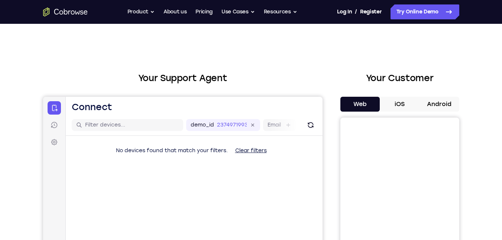
click at [444, 101] on button "Android" at bounding box center [440, 104] width 40 height 15
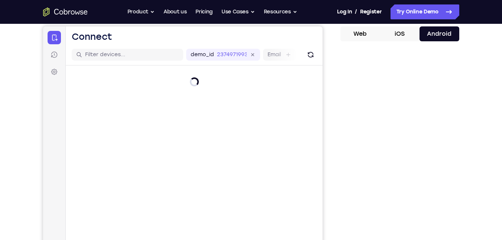
scroll to position [74, 0]
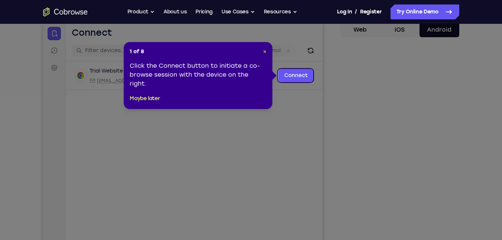
click at [264, 51] on header "1 of 8 ×" at bounding box center [198, 51] width 137 height 7
click at [264, 51] on span "×" at bounding box center [264, 51] width 3 height 6
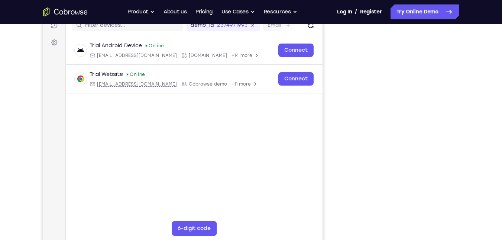
scroll to position [112, 0]
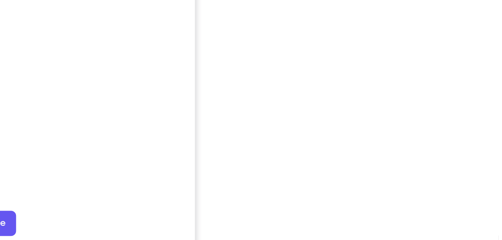
click at [328, 177] on div "Your Support Agent Your Customer Web iOS Android" at bounding box center [251, 94] width 416 height 275
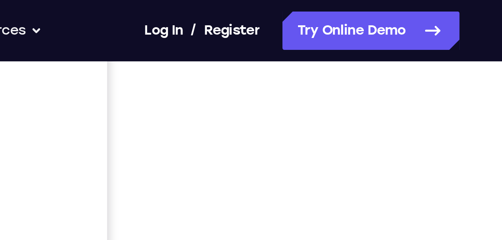
scroll to position [173, 0]
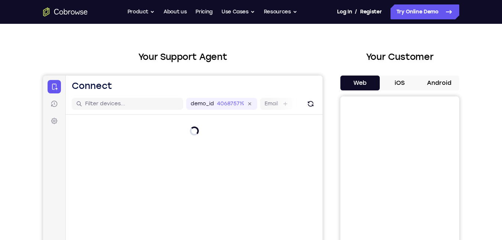
scroll to position [20, 0]
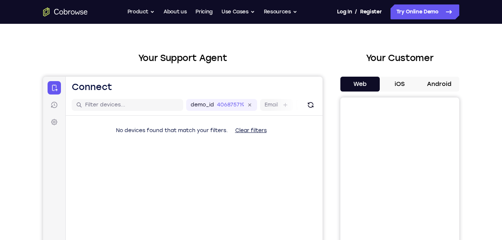
click at [451, 87] on button "Android" at bounding box center [440, 84] width 40 height 15
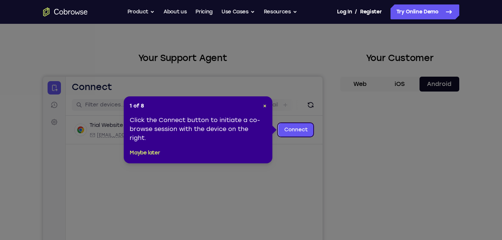
click at [259, 101] on div "1 of 8 × Click the Connect button to initiate a co-browse session with the devi…" at bounding box center [198, 129] width 149 height 67
click at [264, 106] on span "×" at bounding box center [264, 106] width 3 height 6
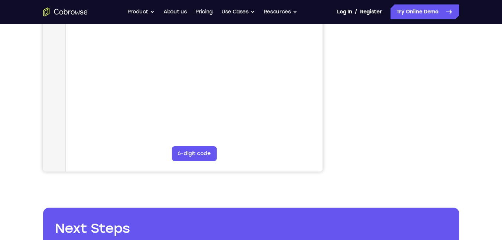
scroll to position [174, 0]
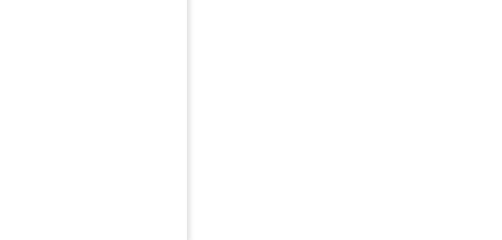
click at [462, 129] on div "Your Support Agent Your Customer Web iOS Android Next Steps We’d be happy to gi…" at bounding box center [251, 95] width 476 height 490
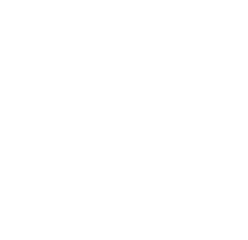
scroll to position [395, 0]
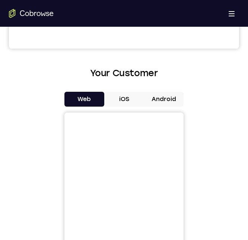
scroll to position [288, 0]
click at [162, 103] on button "Android" at bounding box center [164, 99] width 40 height 15
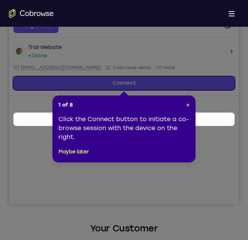
scroll to position [96, 0]
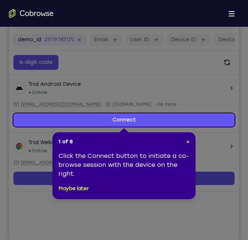
click at [220, 108] on icon at bounding box center [126, 120] width 253 height 240
click at [189, 141] on div "1 of 8 × Click the Connect button to initiate a co-browse session with the devi…" at bounding box center [123, 165] width 143 height 67
click at [189, 141] on span "×" at bounding box center [187, 142] width 3 height 6
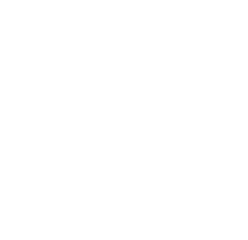
scroll to position [386, 0]
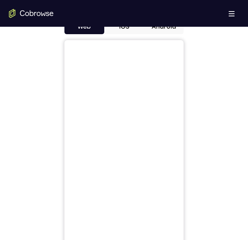
click at [175, 34] on button "Android" at bounding box center [164, 26] width 40 height 15
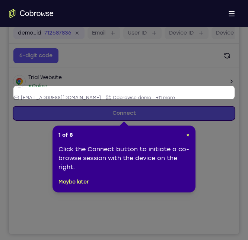
scroll to position [96, 0]
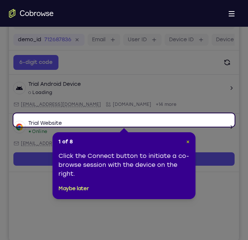
click at [187, 142] on span "×" at bounding box center [187, 142] width 3 height 6
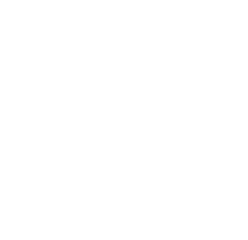
scroll to position [418, 0]
click at [199, 78] on div at bounding box center [124, 97] width 230 height 229
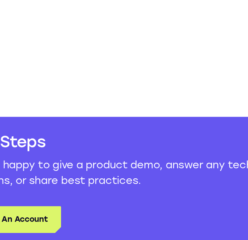
scroll to position [506, 0]
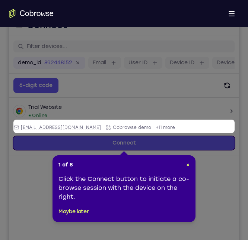
scroll to position [96, 0]
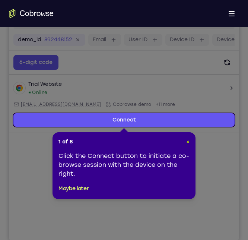
click at [187, 144] on span "×" at bounding box center [187, 142] width 3 height 6
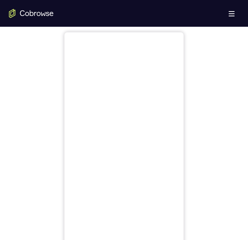
scroll to position [369, 0]
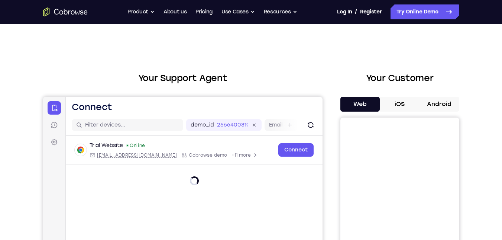
click at [329, 71] on div "Your Support Agent Your Customer Web iOS Android" at bounding box center [251, 208] width 416 height 275
click at [447, 99] on button "Android" at bounding box center [440, 104] width 40 height 15
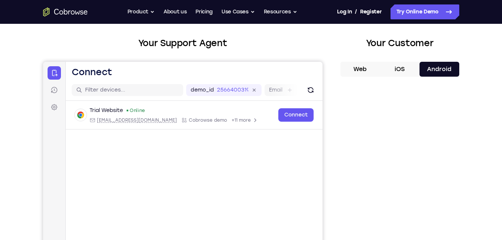
scroll to position [35, 0]
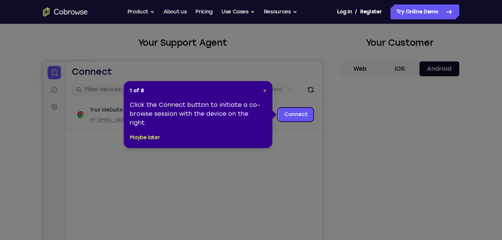
click at [265, 92] on span "×" at bounding box center [264, 90] width 3 height 6
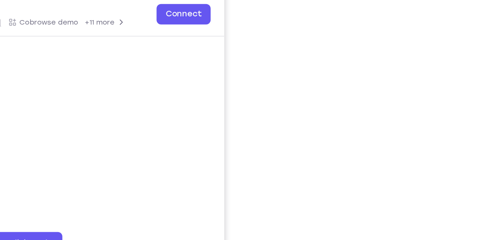
scroll to position [119, 0]
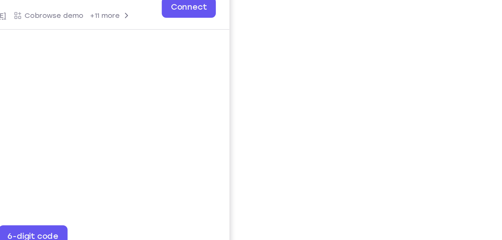
click at [481, 123] on div "Your Support Agent Your Customer Web iOS Android Next Steps We’d be happy to gi…" at bounding box center [251, 150] width 476 height 490
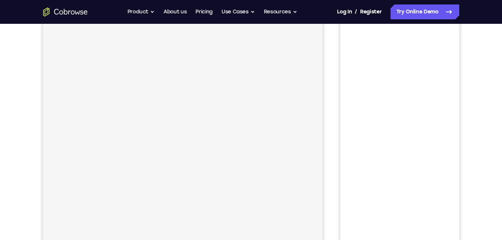
scroll to position [96, 0]
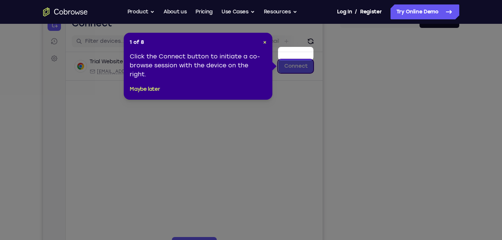
scroll to position [75, 0]
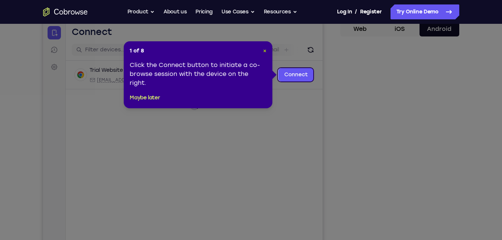
click at [265, 51] on span "×" at bounding box center [264, 51] width 3 height 6
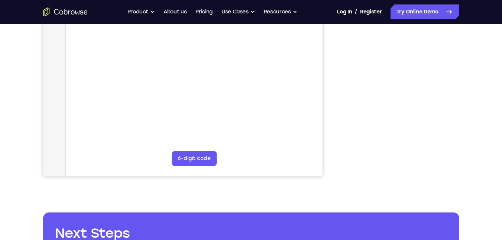
scroll to position [170, 0]
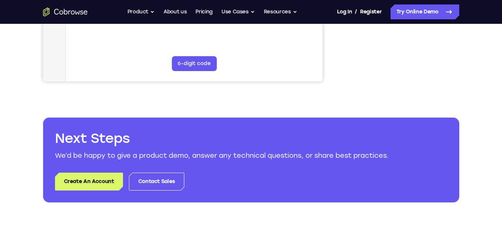
click at [480, 134] on div "Your Support Agent Your Customer Web iOS Android Next Steps We’d be happy to gi…" at bounding box center [251, 4] width 476 height 490
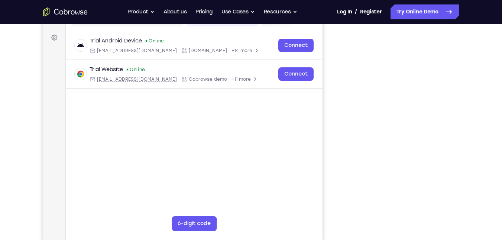
scroll to position [102, 0]
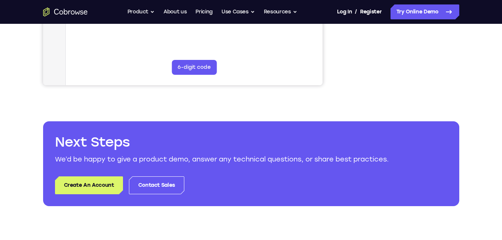
click at [467, 169] on div "Your Support Agent Your Customer Web iOS Android Next Steps We’d be happy to gi…" at bounding box center [251, 8] width 476 height 490
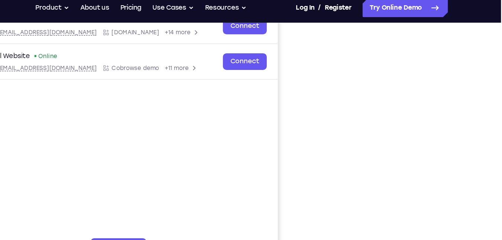
scroll to position [123, 0]
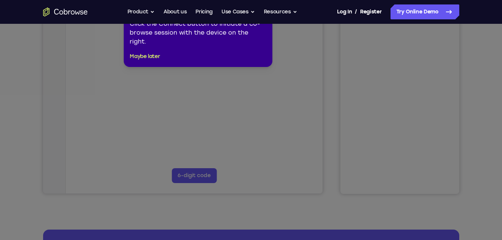
click at [299, 89] on icon at bounding box center [254, 115] width 508 height 249
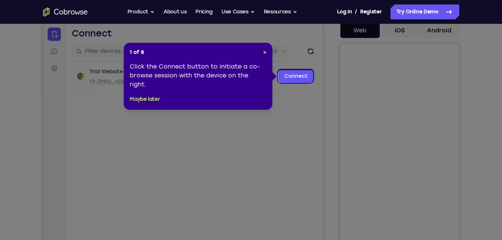
scroll to position [73, 0]
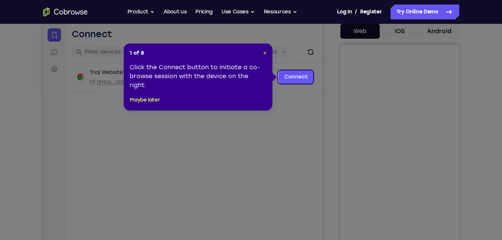
click at [265, 53] on span "×" at bounding box center [264, 53] width 3 height 6
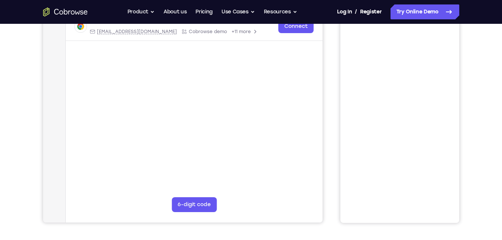
scroll to position [123, 0]
click at [338, 34] on div "Your Support Agent Your Customer Web iOS Android" at bounding box center [251, 85] width 416 height 275
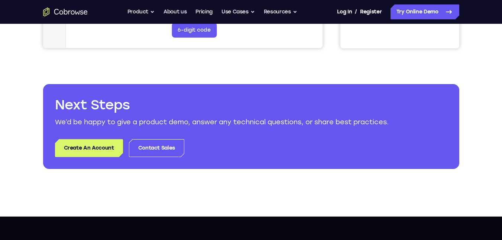
scroll to position [300, 0]
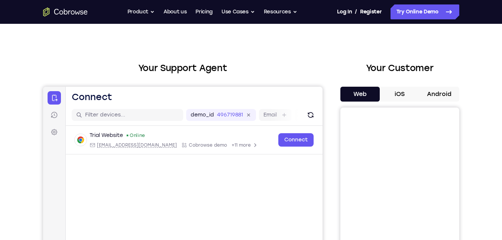
scroll to position [9, 0]
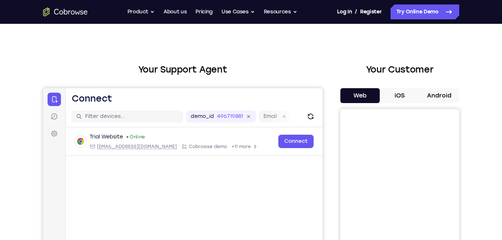
click at [443, 93] on button "Android" at bounding box center [440, 95] width 40 height 15
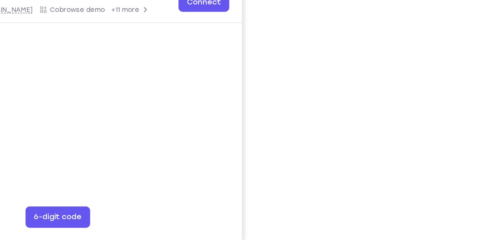
scroll to position [148, 0]
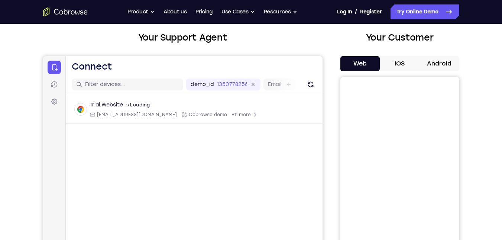
click at [444, 70] on button "Android" at bounding box center [440, 63] width 40 height 15
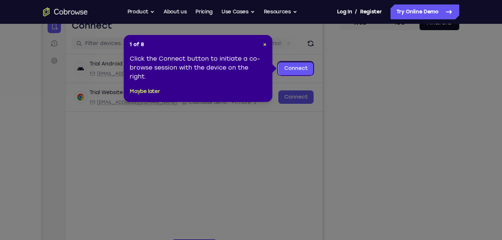
scroll to position [81, 0]
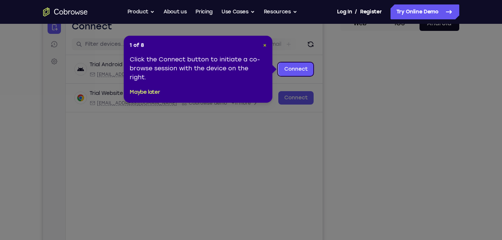
click at [266, 48] on span "×" at bounding box center [264, 45] width 3 height 6
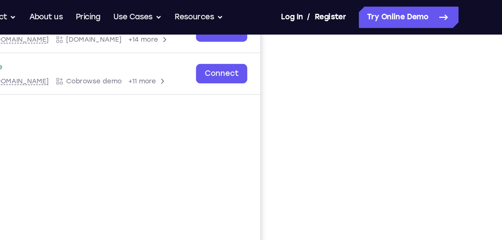
scroll to position [128, 0]
